Goal: Information Seeking & Learning: Check status

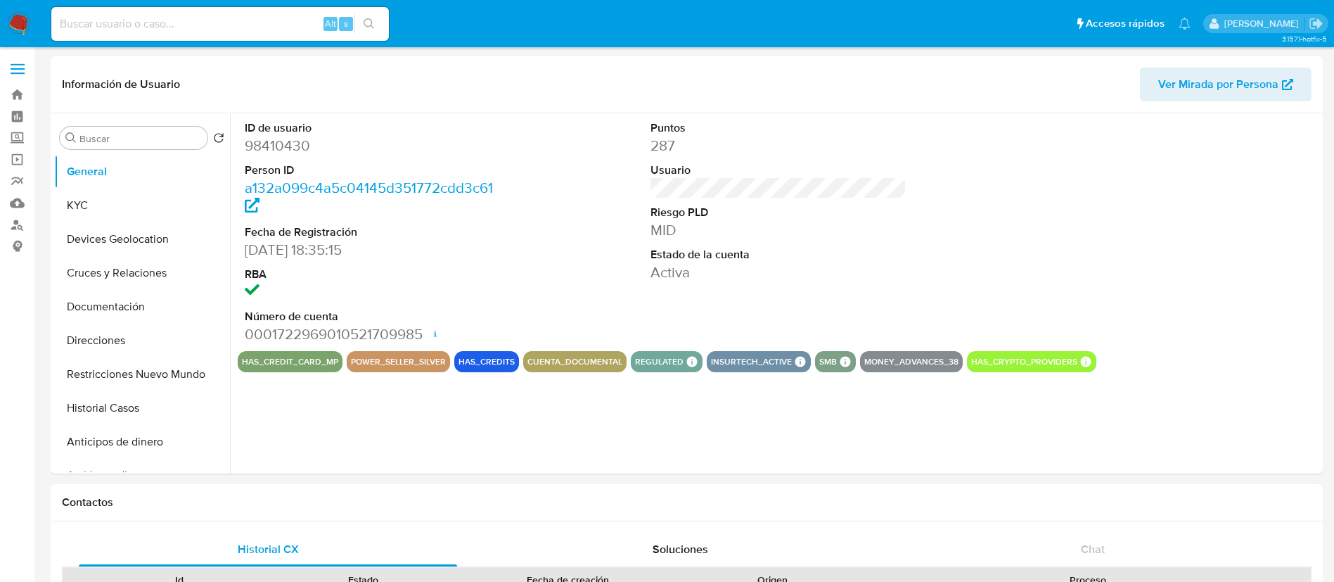
select select "10"
click at [160, 211] on button "KYC" at bounding box center [136, 205] width 165 height 34
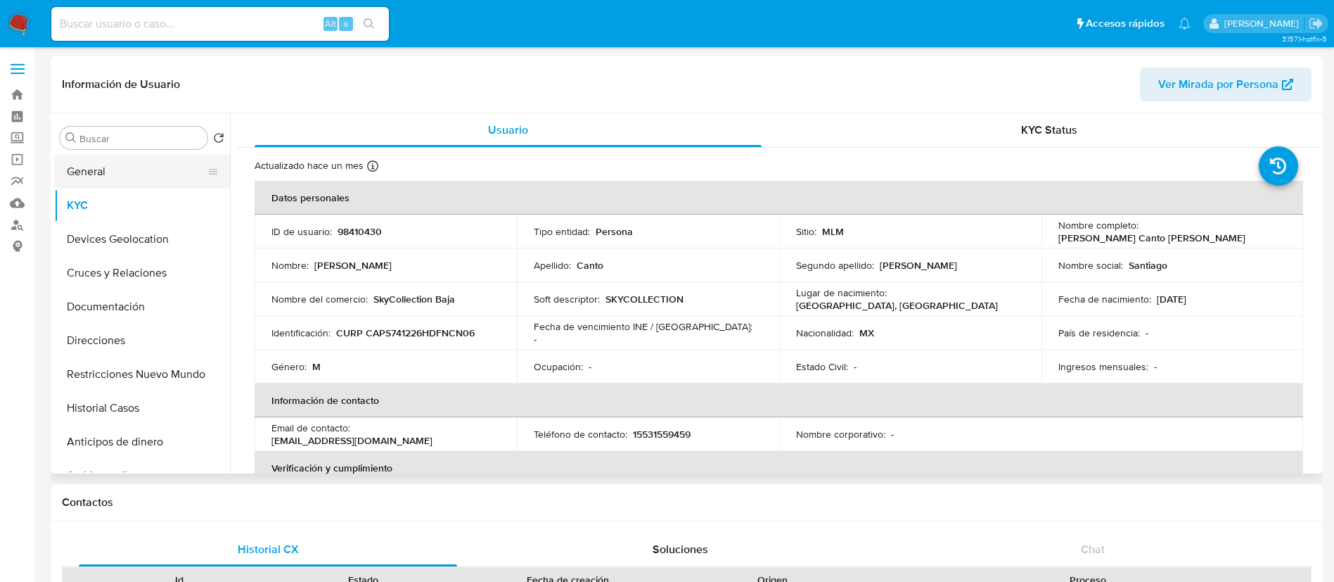
click at [134, 168] on button "General" at bounding box center [136, 172] width 165 height 34
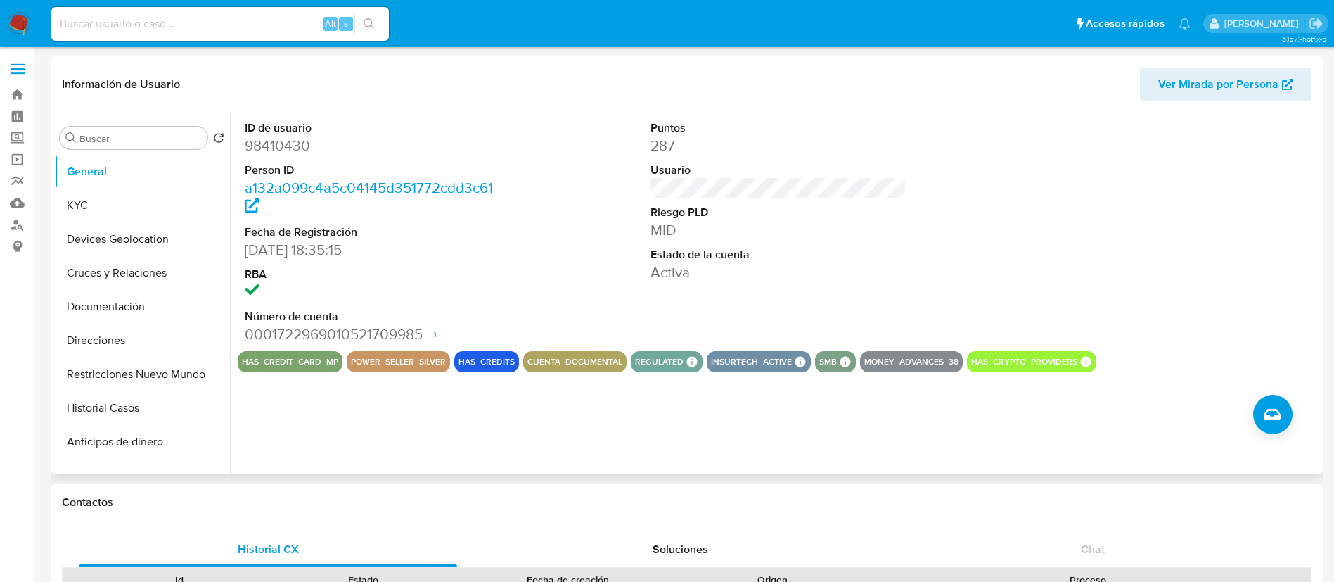
drag, startPoint x: 389, startPoint y: 360, endPoint x: 456, endPoint y: 371, distance: 68.4
click at [456, 371] on div "has_credit_card_mp power_seller_silver has_credits cuenta_documental regulated …" at bounding box center [778, 361] width 1081 height 21
drag, startPoint x: 123, startPoint y: 206, endPoint x: 93, endPoint y: 379, distance: 175.6
click at [93, 379] on ul "General KYC Devices Geolocation Cruces y Relaciones Documentación Direcciones R…" at bounding box center [142, 313] width 176 height 317
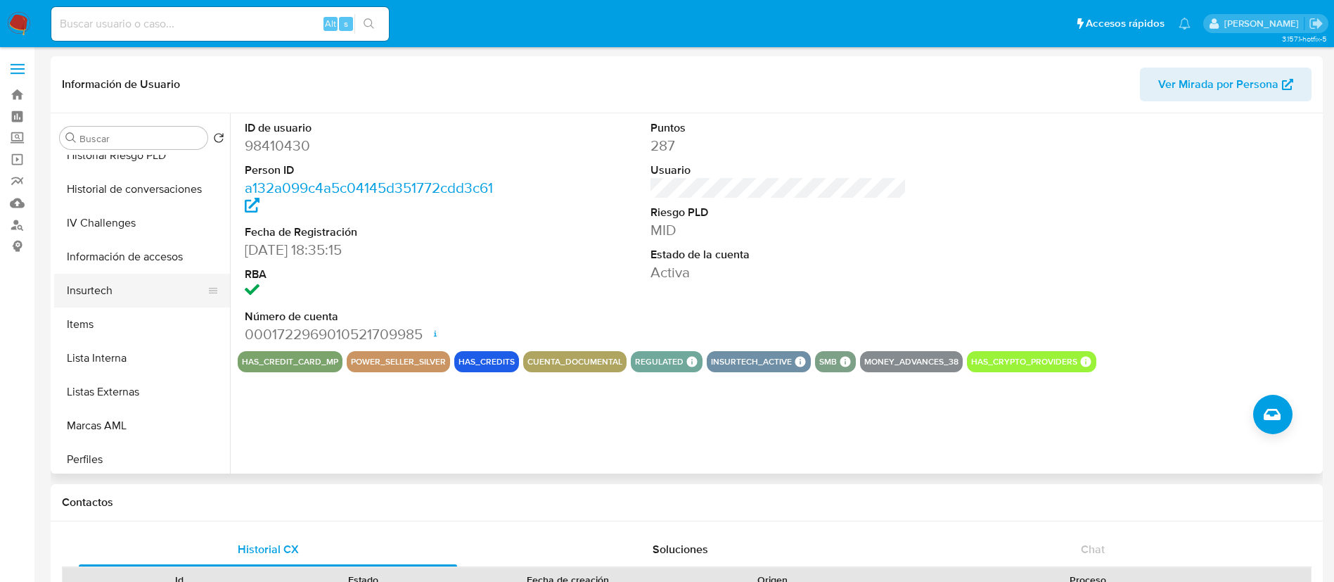
scroll to position [594, 0]
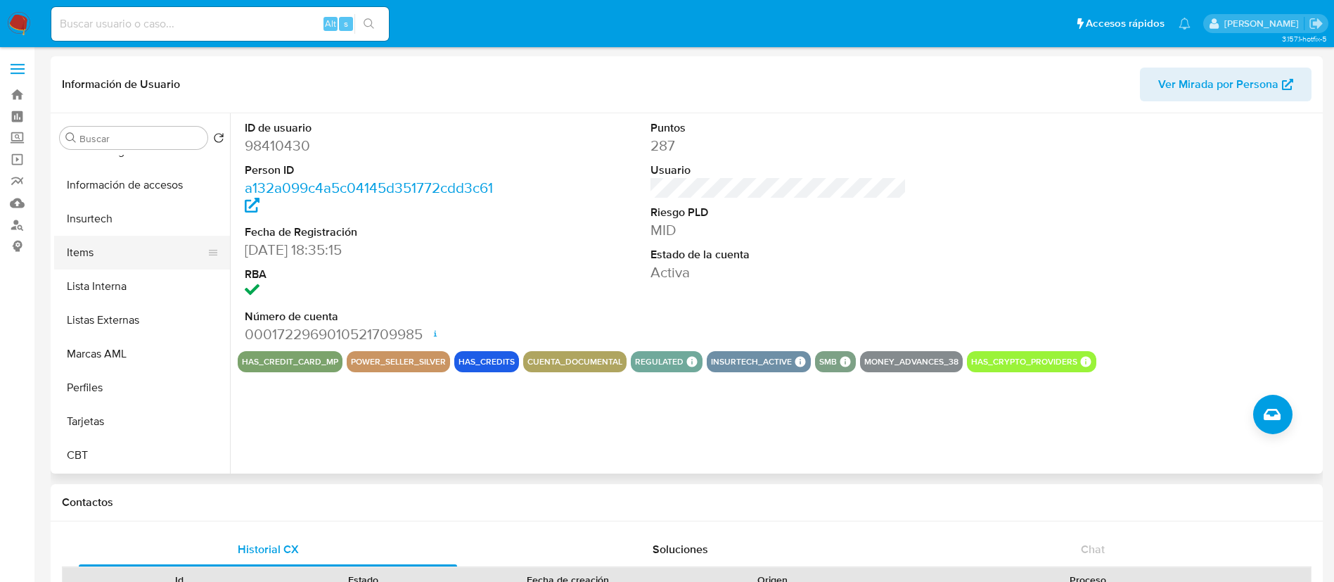
click at [112, 243] on button "Items" at bounding box center [136, 253] width 165 height 34
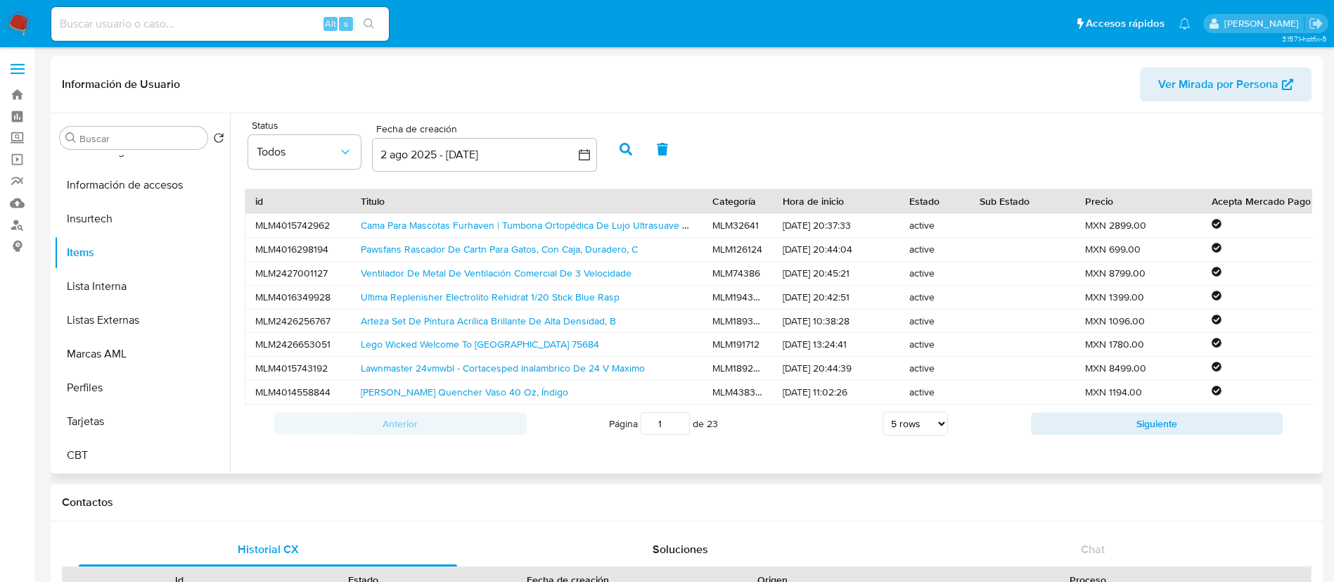
click at [906, 435] on select "5 rows 10 rows 20 rows 25 rows 50 rows 100 rows" at bounding box center [914, 423] width 65 height 24
click at [882, 428] on select "5 rows 10 rows 20 rows 25 rows 50 rows 100 rows" at bounding box center [914, 423] width 65 height 24
click at [928, 435] on select "5 rows 10 rows 20 rows 25 rows 50 rows 100 rows" at bounding box center [914, 423] width 65 height 24
click at [882, 428] on select "5 rows 10 rows 20 rows 25 rows 50 rows 100 rows" at bounding box center [914, 423] width 65 height 24
select select "5"
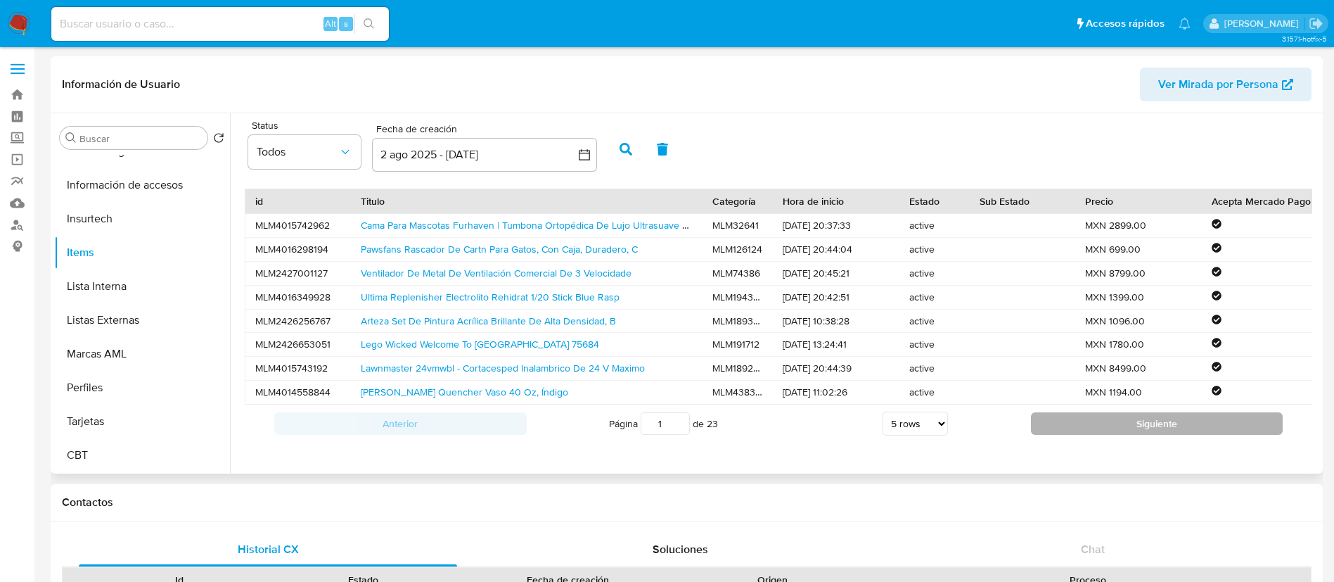
click at [1203, 435] on button "Siguiente" at bounding box center [1157, 423] width 252 height 23
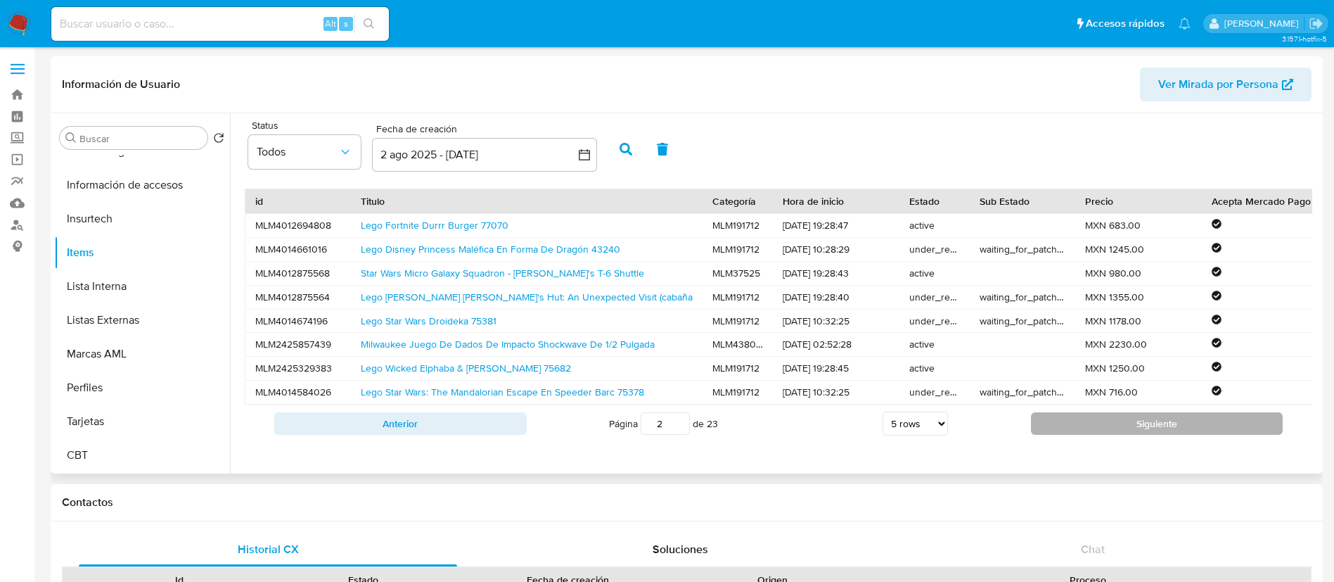
click at [1190, 435] on button "Siguiente" at bounding box center [1157, 423] width 252 height 23
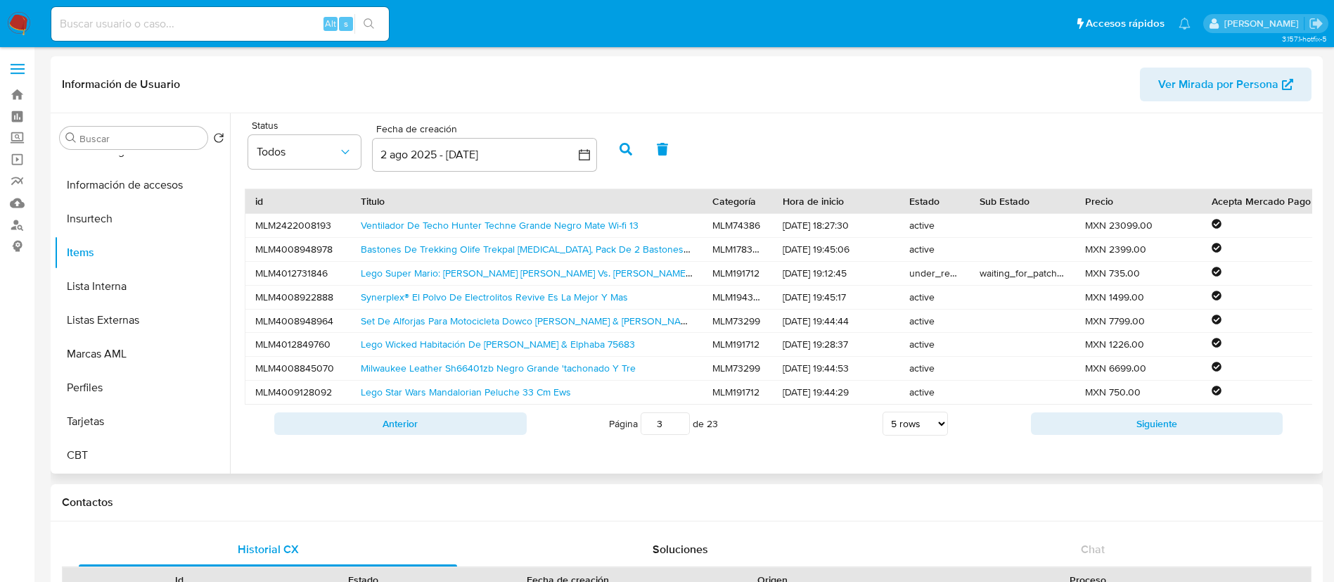
click at [1190, 435] on button "Siguiente" at bounding box center [1157, 423] width 252 height 23
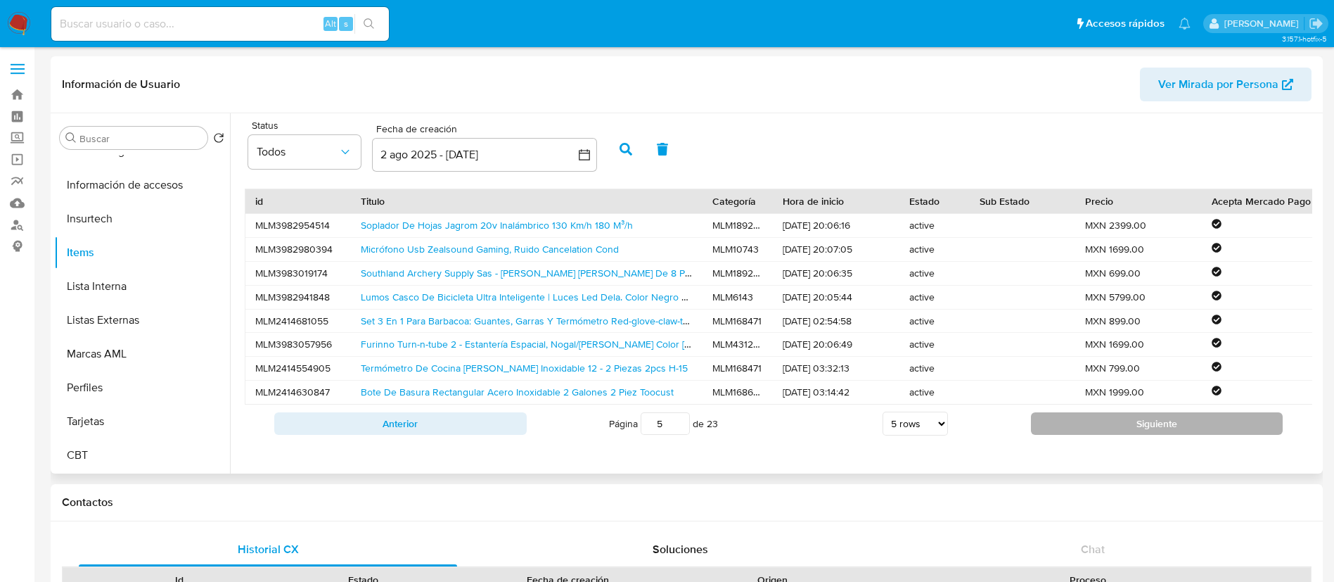
click at [1190, 435] on button "Siguiente" at bounding box center [1157, 423] width 252 height 23
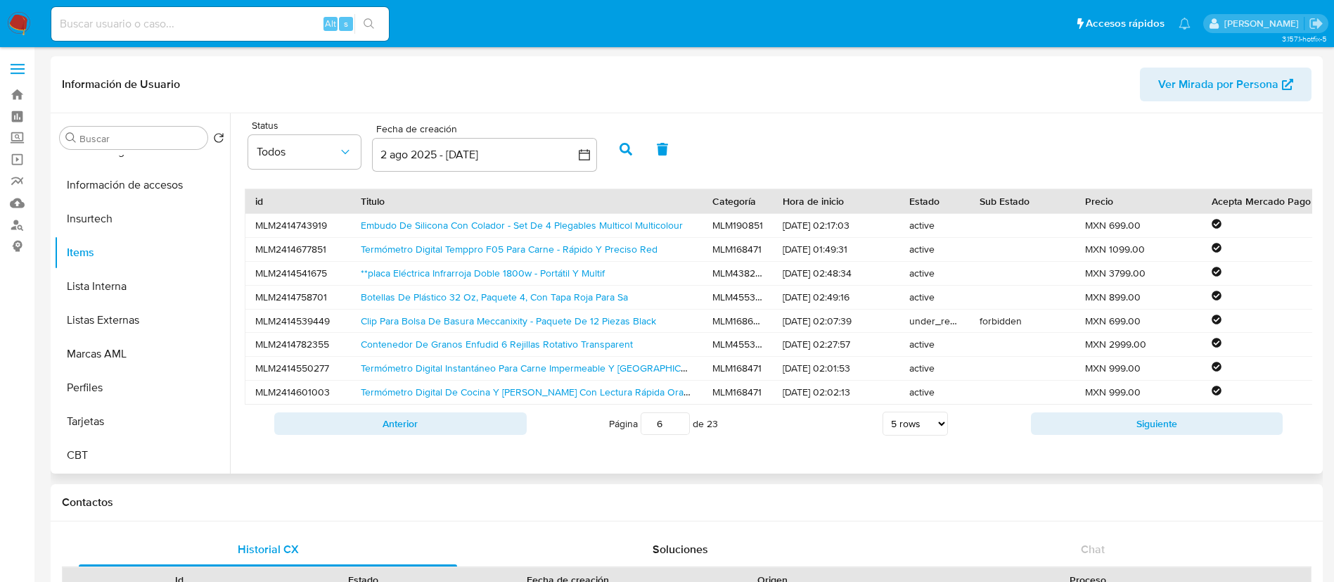
click at [1190, 435] on button "Siguiente" at bounding box center [1157, 423] width 252 height 23
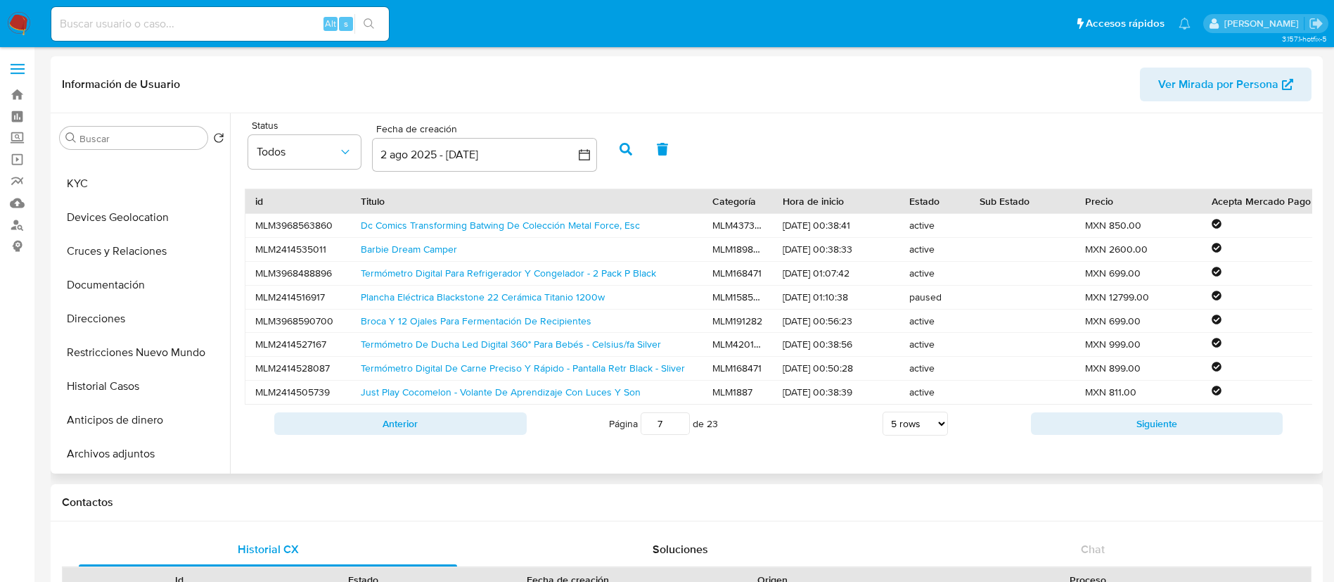
scroll to position [0, 0]
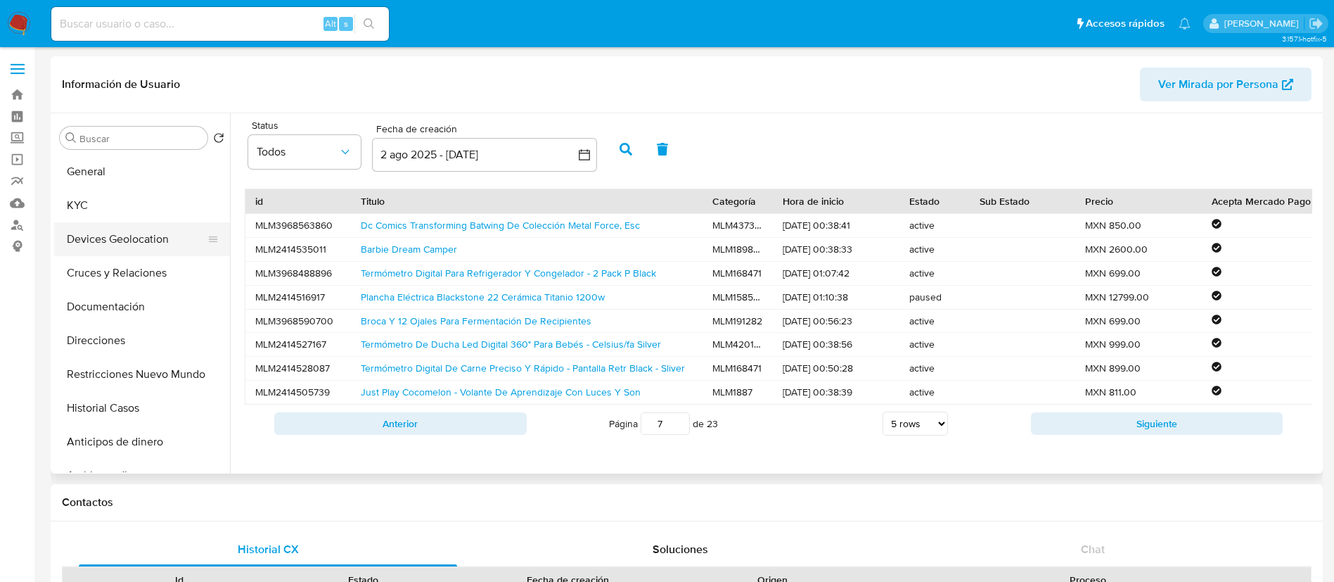
click at [118, 250] on button "Devices Geolocation" at bounding box center [136, 239] width 165 height 34
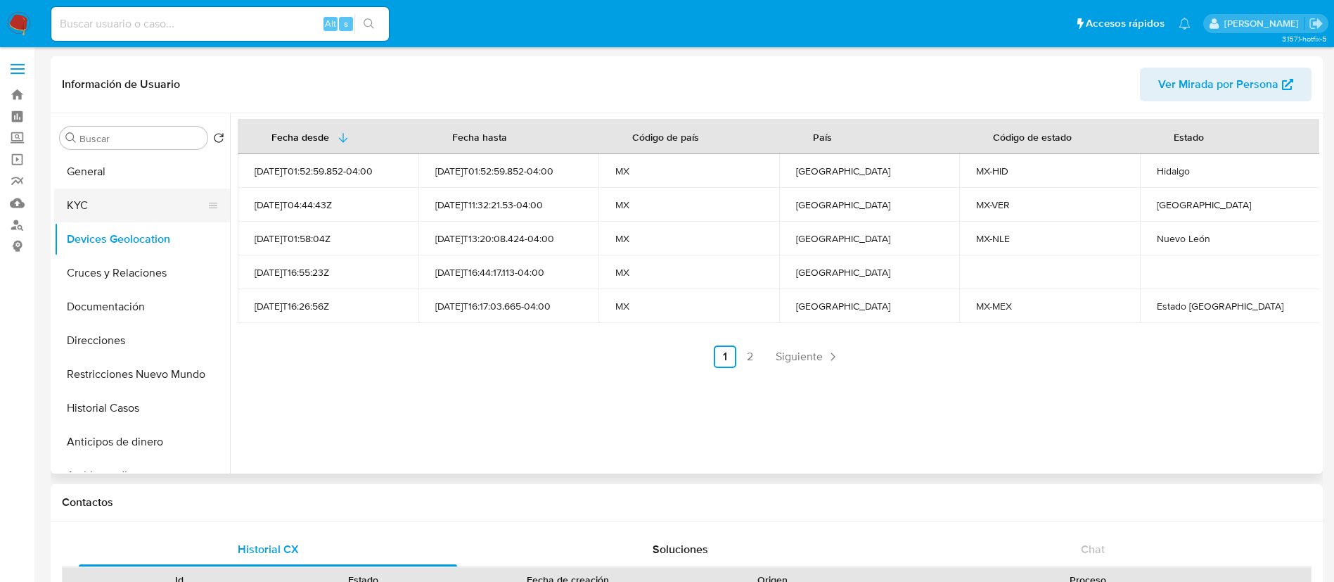
click at [92, 197] on button "KYC" at bounding box center [136, 205] width 165 height 34
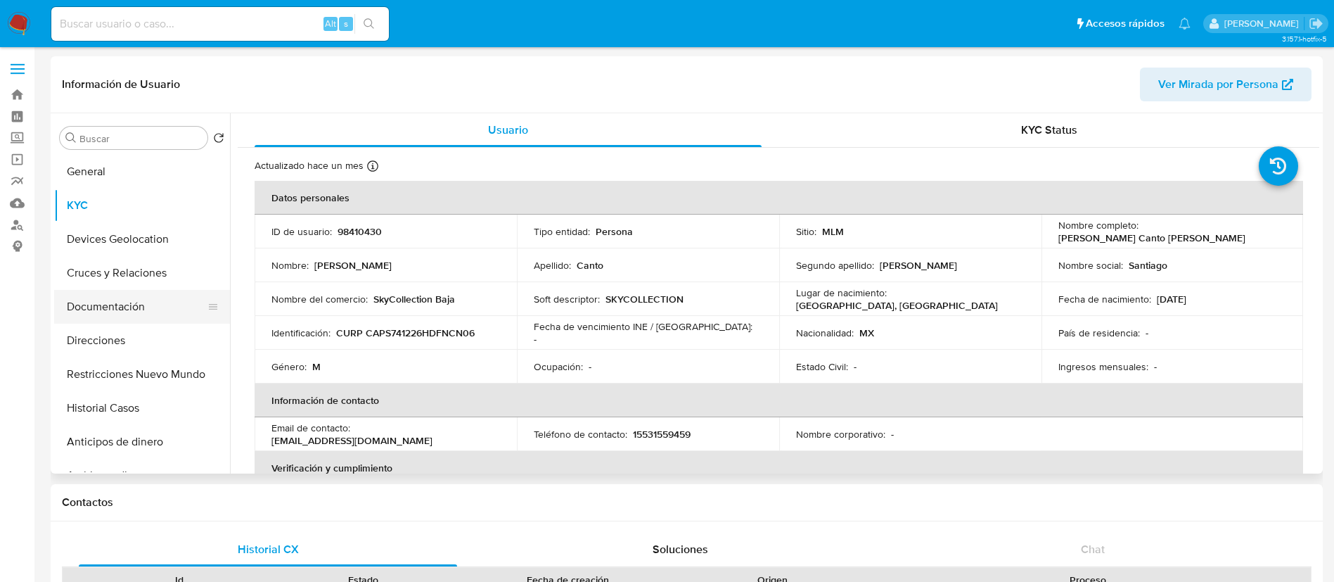
click at [138, 309] on button "Documentación" at bounding box center [136, 307] width 165 height 34
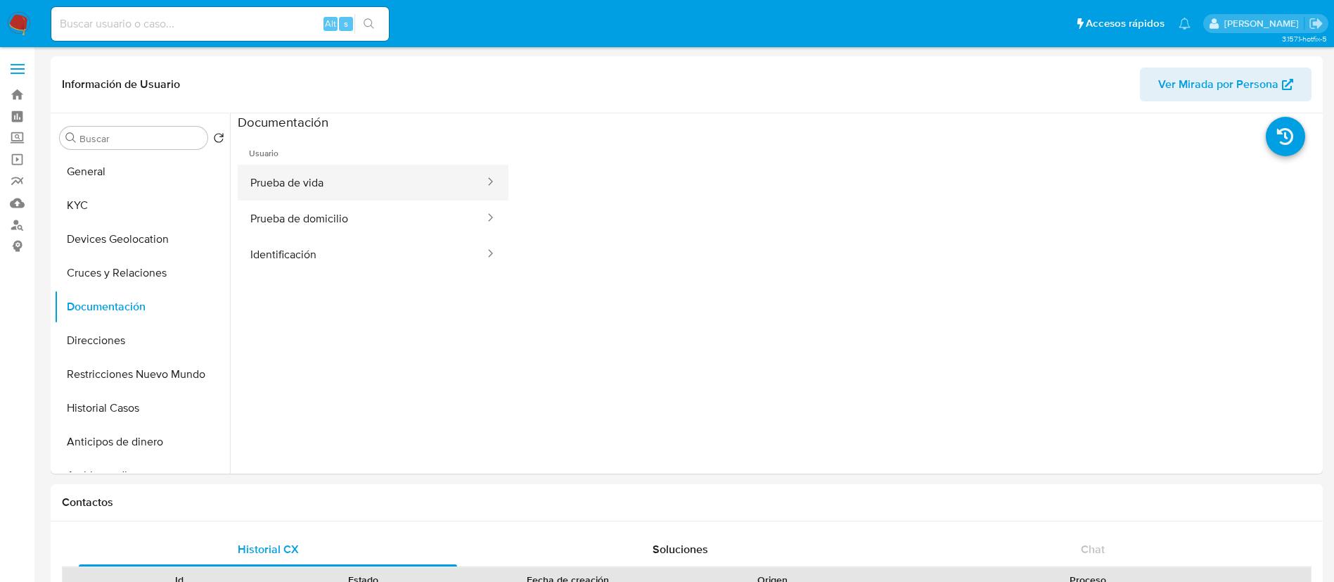
click at [359, 169] on button "Prueba de vida" at bounding box center [362, 183] width 248 height 36
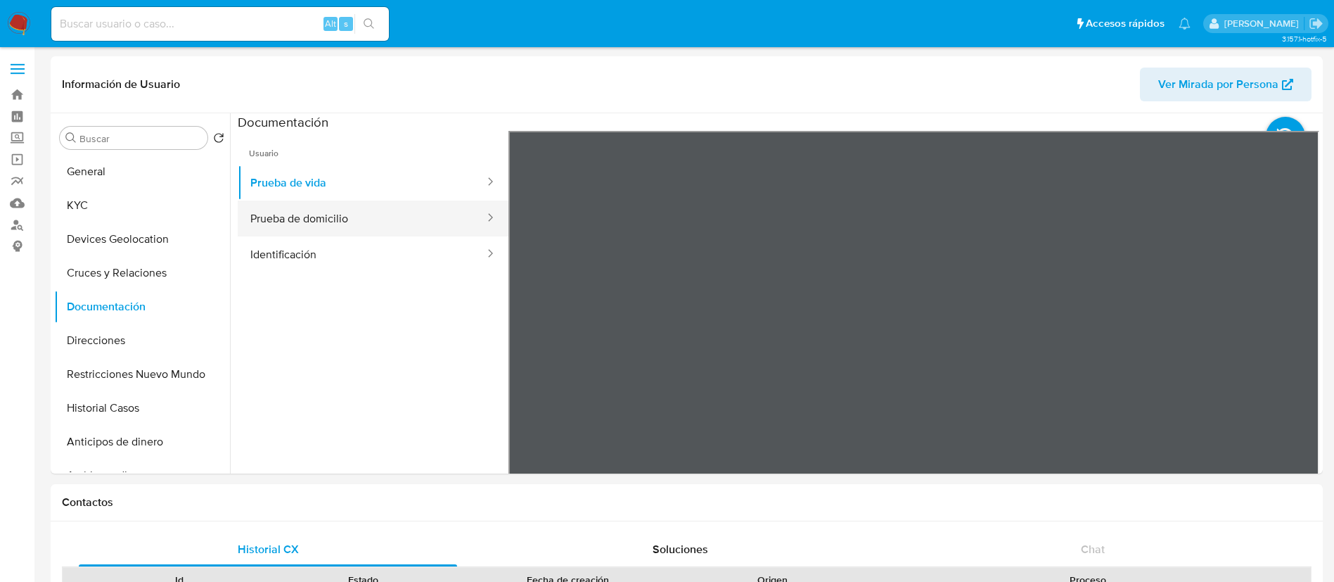
click at [390, 218] on button "Prueba de domicilio" at bounding box center [362, 218] width 248 height 36
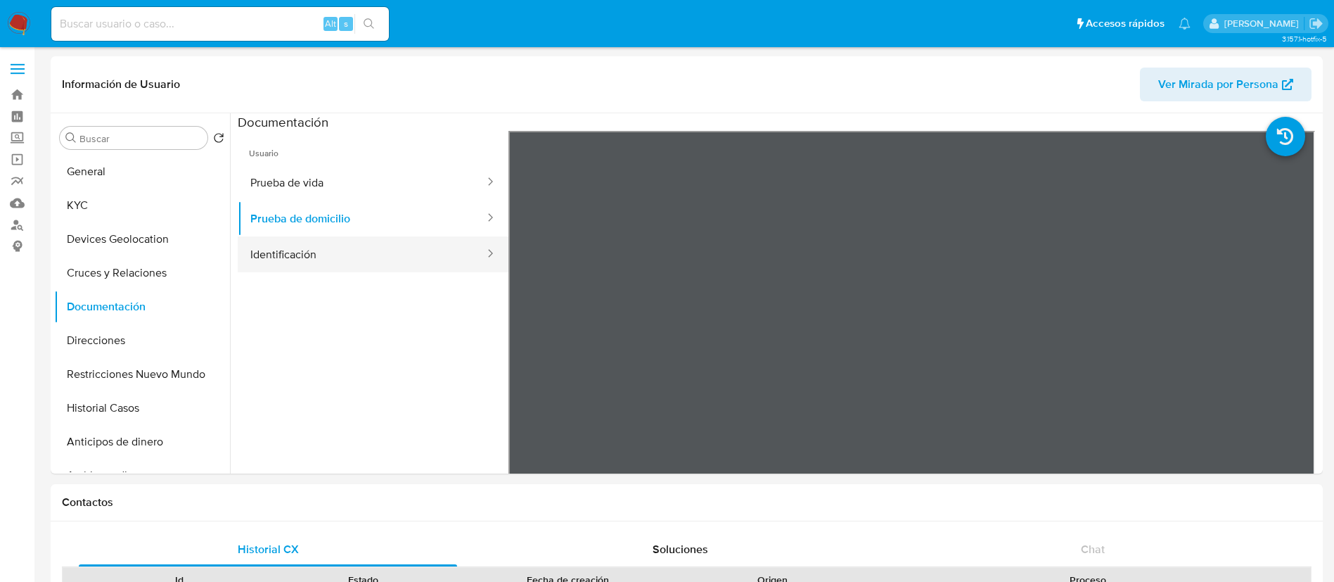
click at [319, 252] on button "Identificación" at bounding box center [362, 254] width 248 height 36
